Goal: Communication & Community: Ask a question

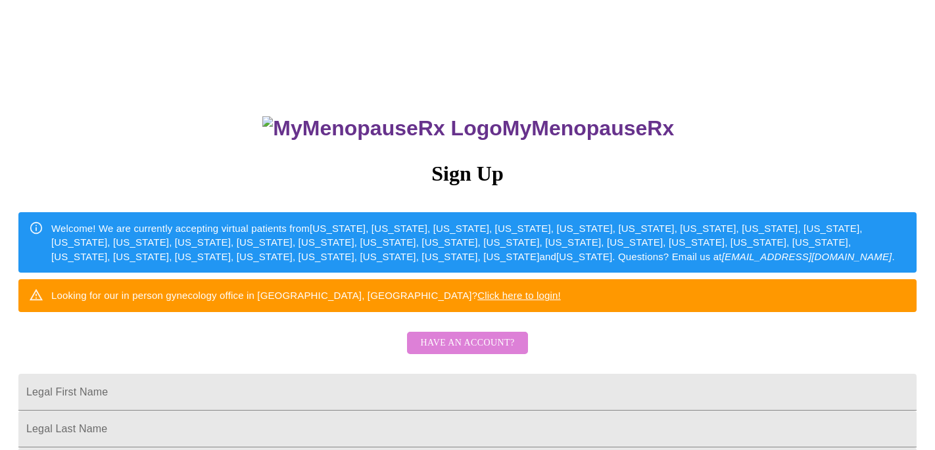
click at [492, 352] on span "Have an account?" at bounding box center [467, 343] width 94 height 16
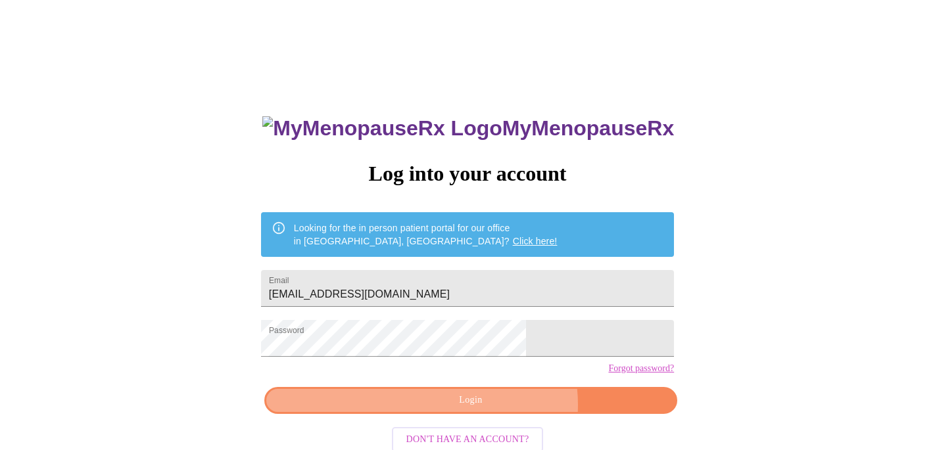
click at [495, 409] on span "Login" at bounding box center [470, 400] width 383 height 16
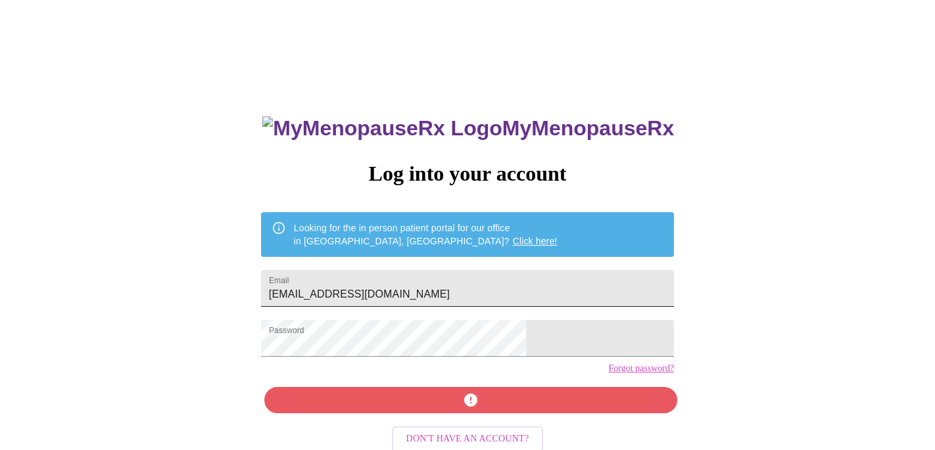
click at [404, 286] on input "[EMAIL_ADDRESS][DOMAIN_NAME]" at bounding box center [467, 288] width 413 height 37
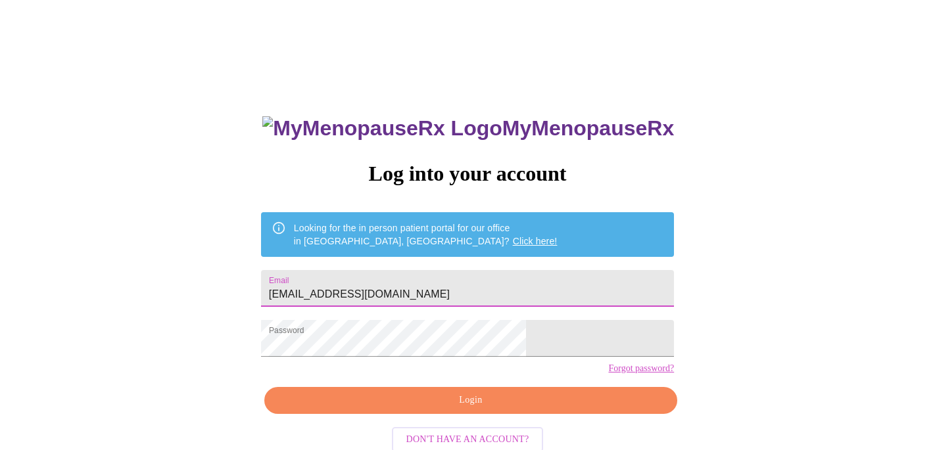
type input "[EMAIL_ADDRESS][DOMAIN_NAME]"
click at [434, 409] on span "Login" at bounding box center [470, 400] width 383 height 16
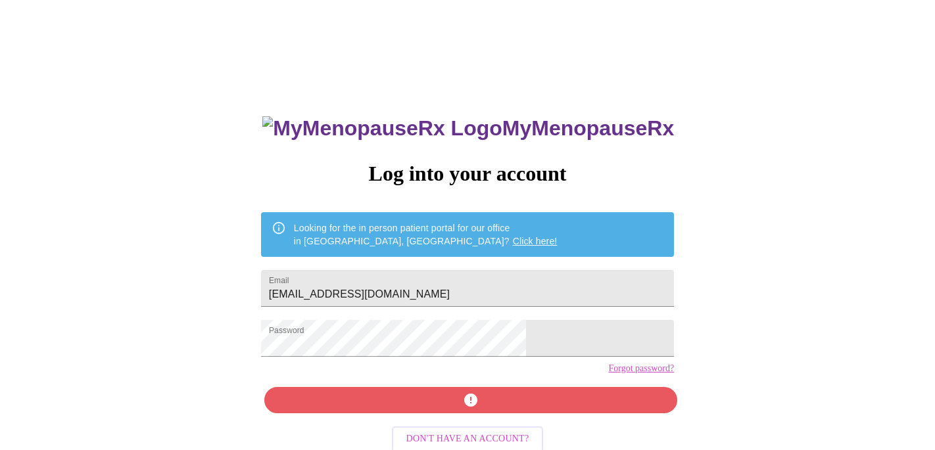
click at [608, 374] on link "Forgot password?" at bounding box center [641, 369] width 66 height 11
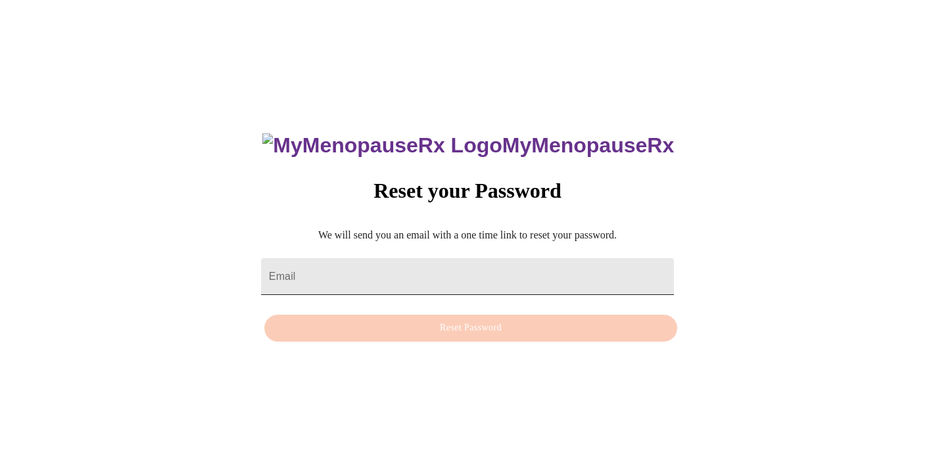
click at [422, 259] on input "Email" at bounding box center [467, 276] width 413 height 37
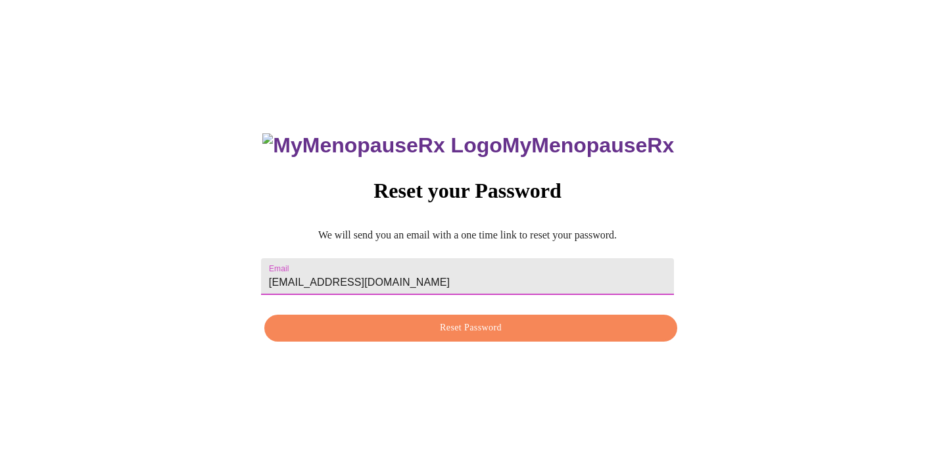
type input "[EMAIL_ADDRESS][DOMAIN_NAME]"
click at [467, 331] on span "Reset Password" at bounding box center [470, 328] width 383 height 16
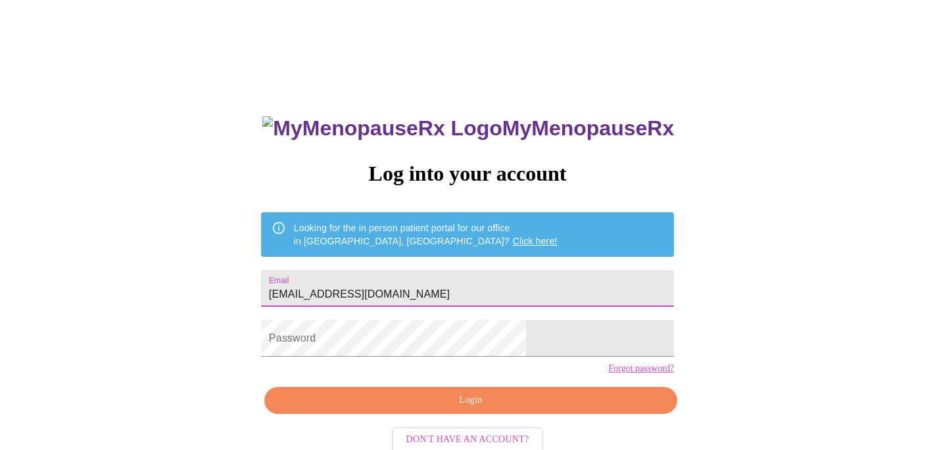
type input "[EMAIL_ADDRESS][DOMAIN_NAME]"
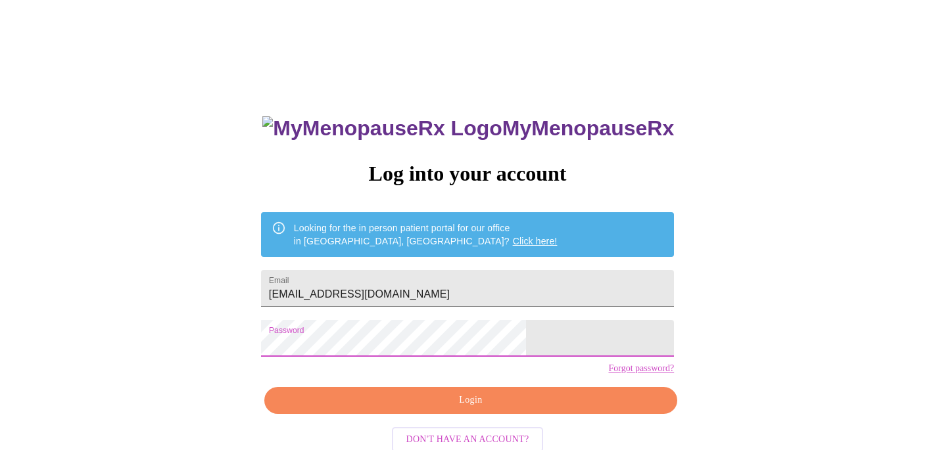
click at [450, 409] on span "Login" at bounding box center [470, 400] width 383 height 16
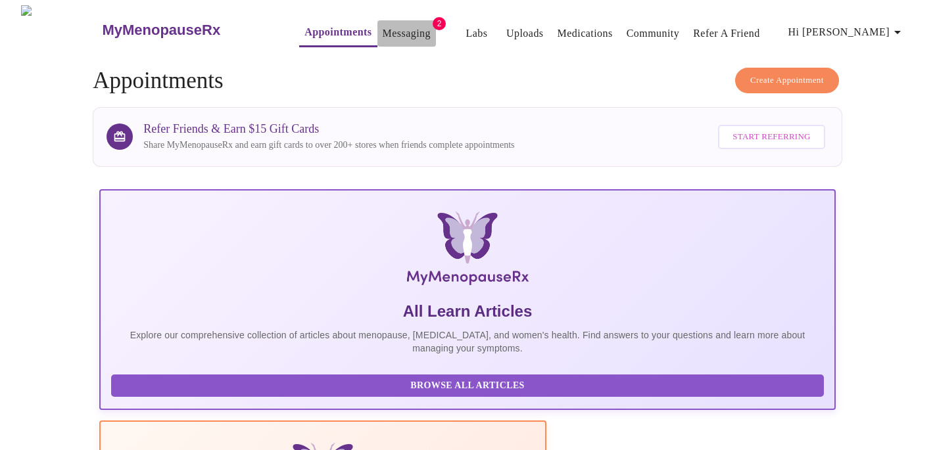
click at [383, 32] on link "Messaging" at bounding box center [407, 33] width 48 height 18
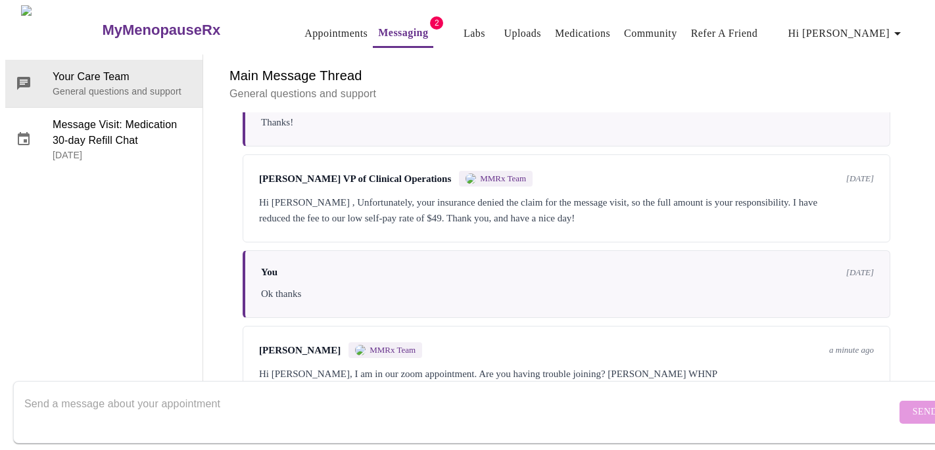
scroll to position [1104, 0]
click at [672, 400] on textarea "Send a message about your appointment" at bounding box center [460, 412] width 872 height 42
type textarea "yes. but I think I may have it now"
click at [912, 404] on span "Send" at bounding box center [924, 412] width 25 height 16
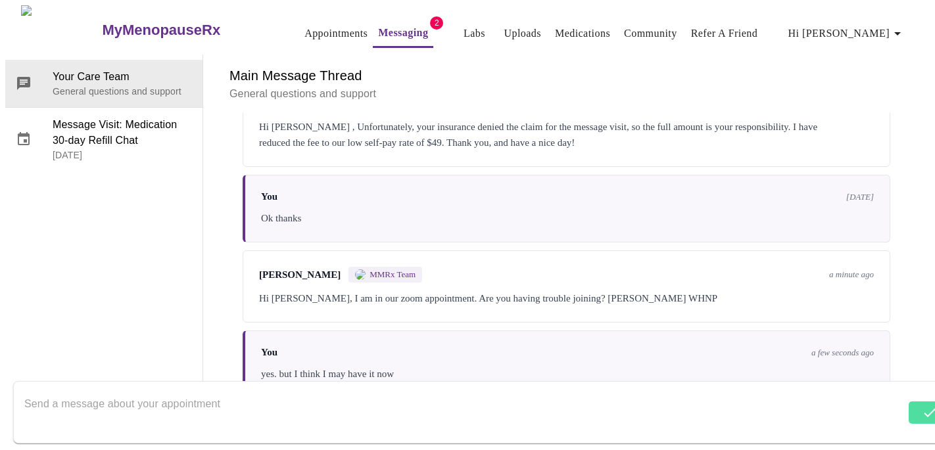
scroll to position [0, 0]
click at [304, 29] on link "Appointments" at bounding box center [335, 33] width 63 height 18
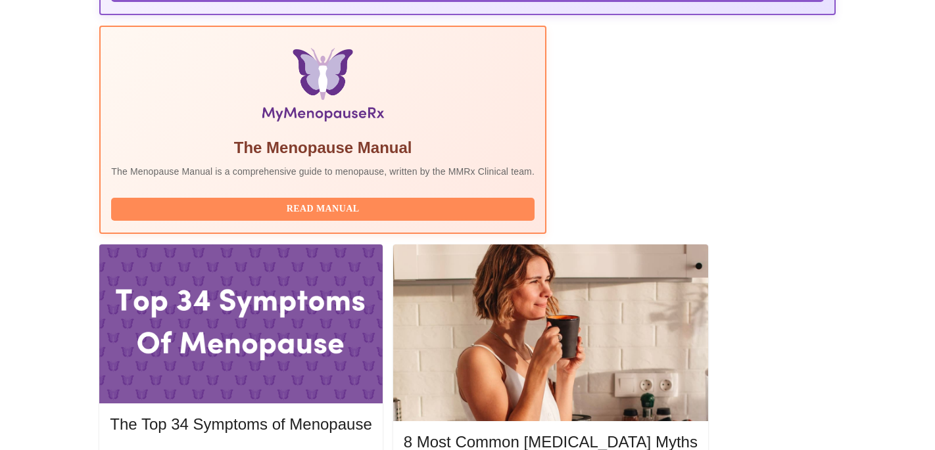
scroll to position [448, 0]
